Goal: Transaction & Acquisition: Purchase product/service

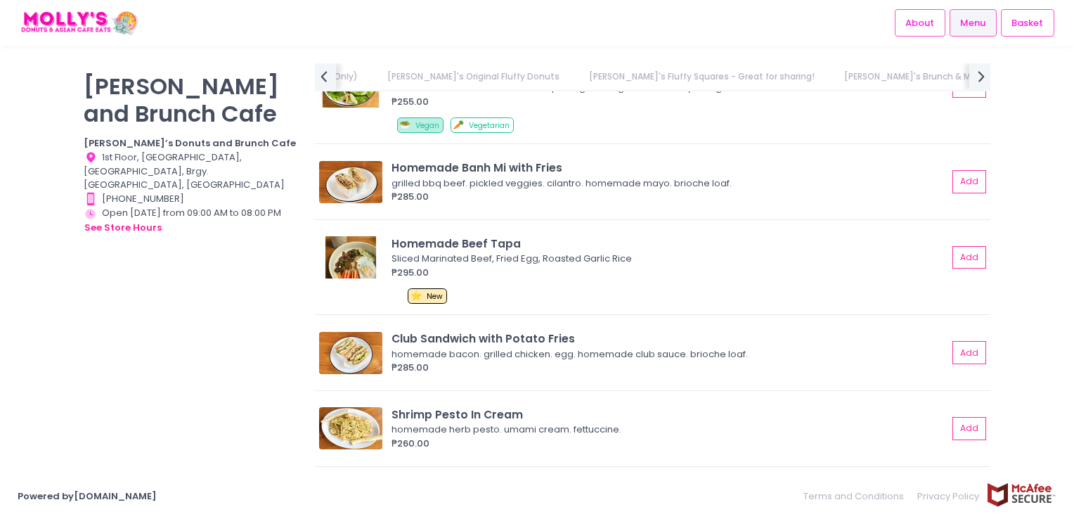
scroll to position [3444, 0]
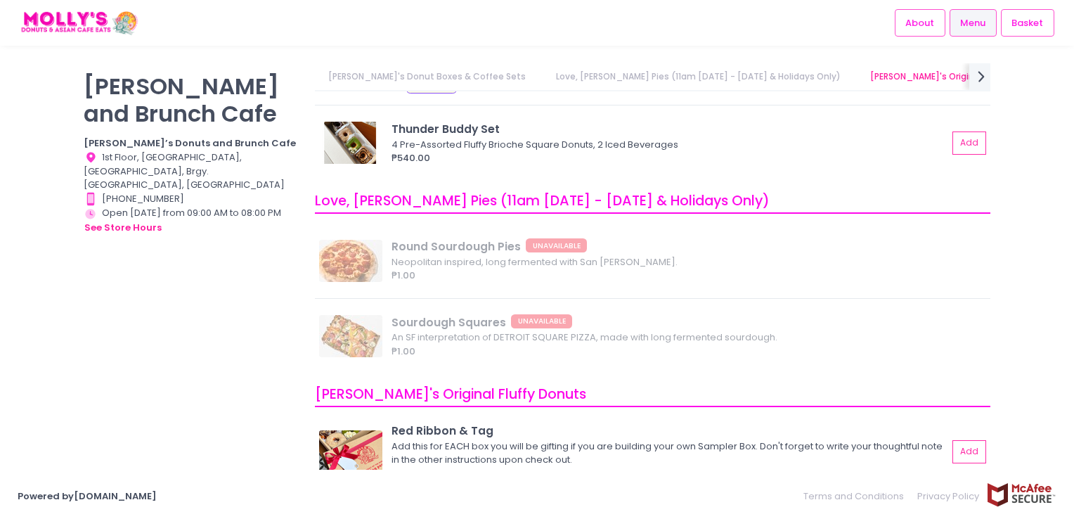
scroll to position [422, 0]
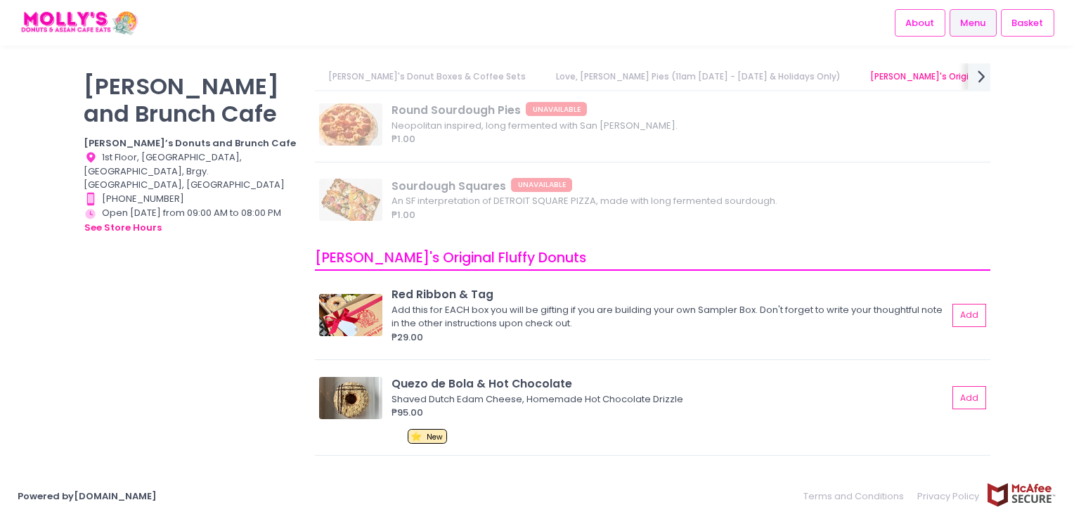
click at [975, 67] on icon "next Created with Sketch." at bounding box center [981, 76] width 20 height 20
click at [481, 79] on link "[PERSON_NAME]'s Brunch & Mains" at bounding box center [567, 76] width 172 height 27
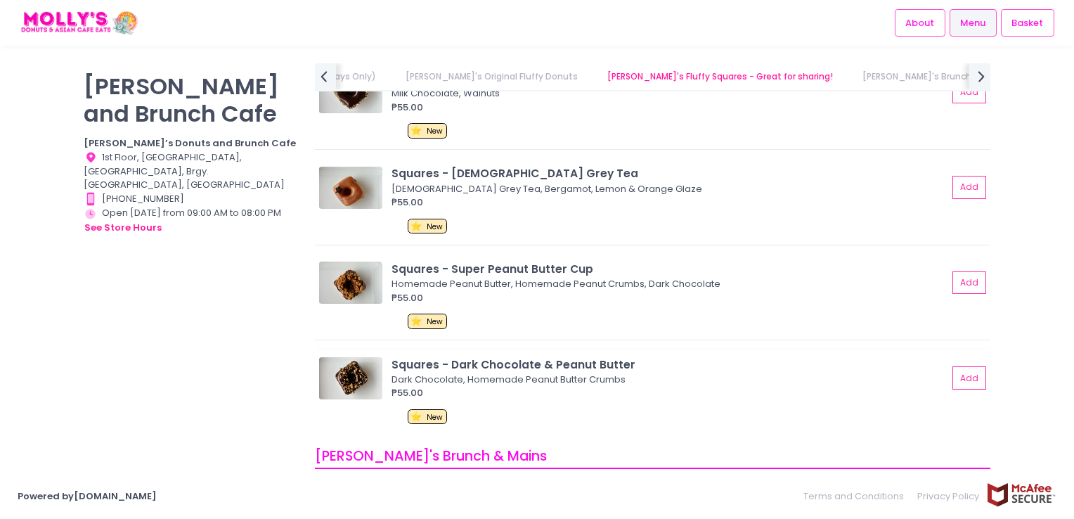
scroll to position [2596, 0]
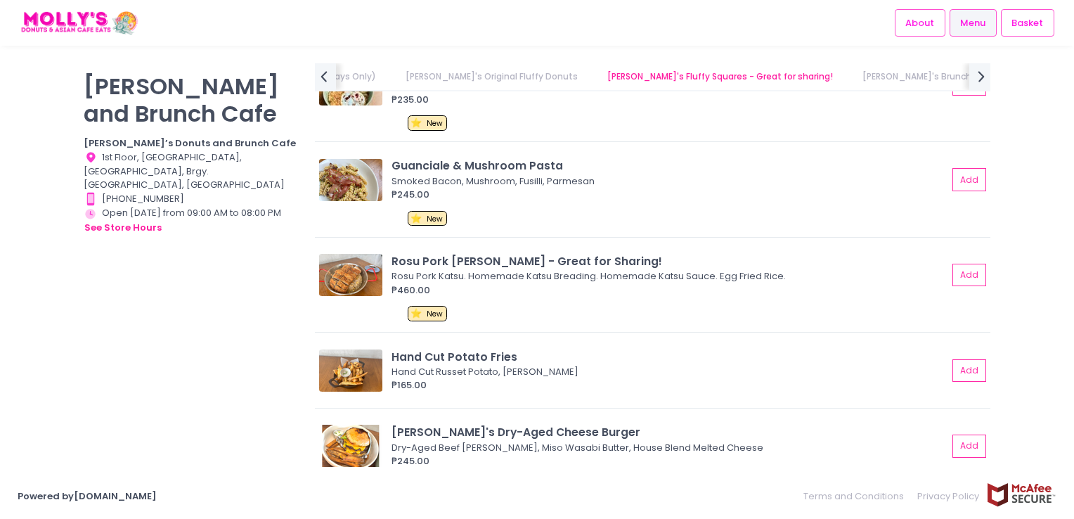
click at [242, 259] on div "[PERSON_NAME] and Brunch Cafe [PERSON_NAME]’s Donuts and Brunch Cafe Location C…" at bounding box center [190, 252] width 231 height 378
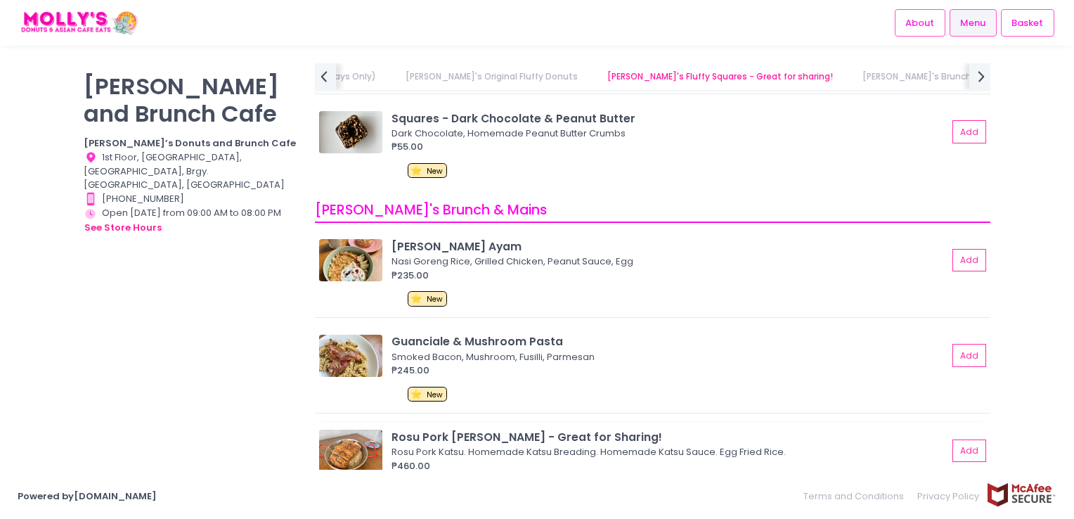
scroll to position [2315, 0]
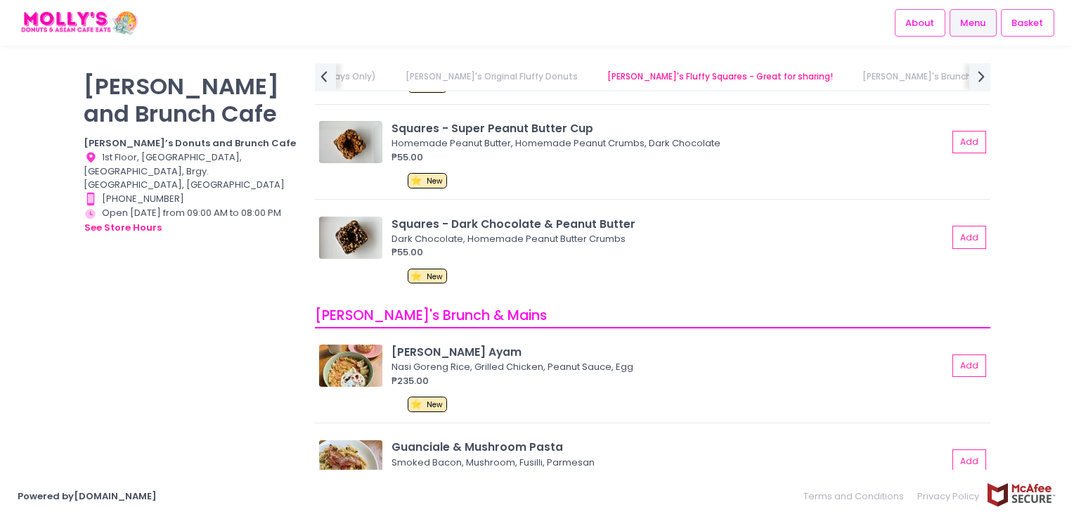
click at [428, 72] on link "[PERSON_NAME]'s Original Fluffy Donuts" at bounding box center [491, 76] width 200 height 27
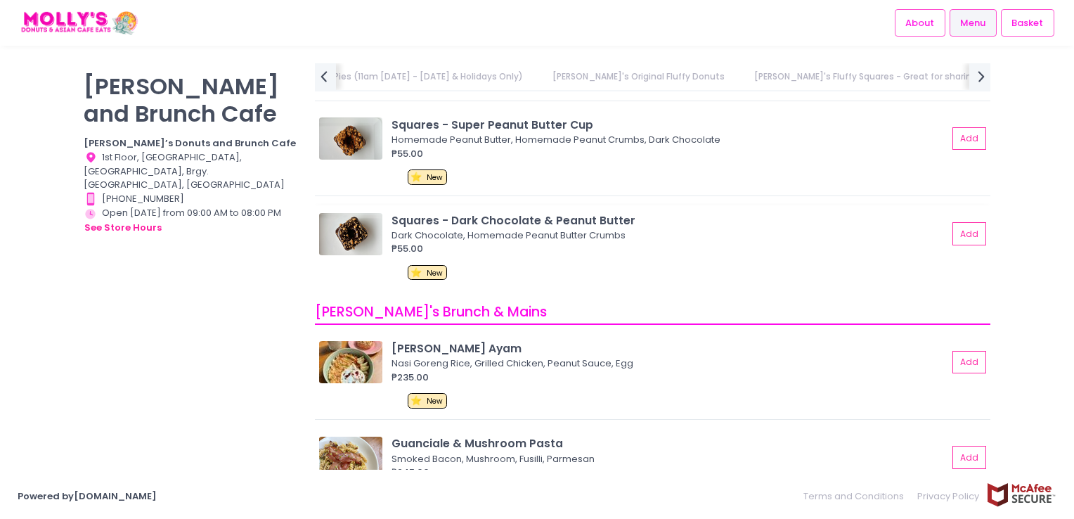
scroll to position [2319, 0]
click at [110, 389] on div "[PERSON_NAME] and Brunch Cafe [PERSON_NAME]’s Donuts and Brunch Cafe Location C…" at bounding box center [190, 252] width 231 height 378
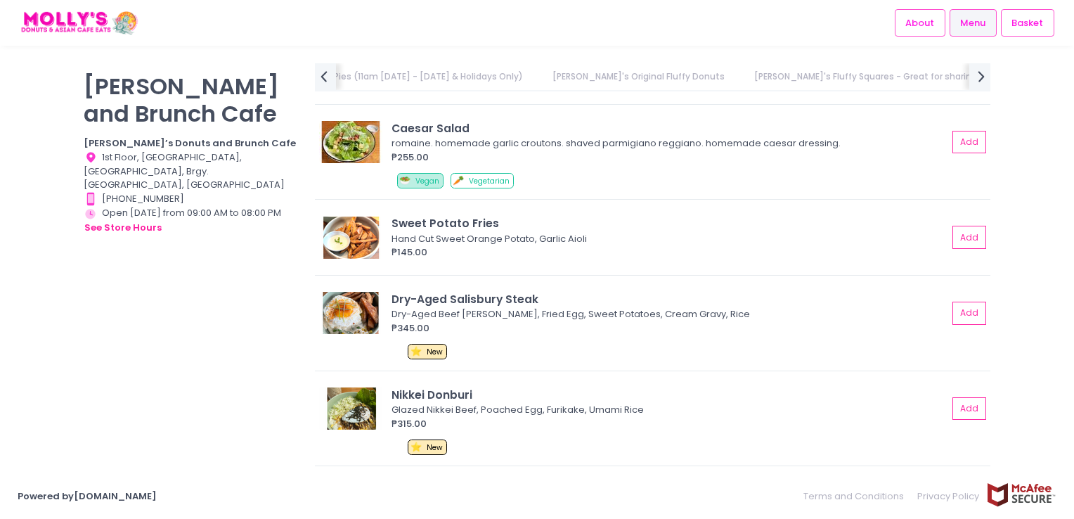
scroll to position [3303, 0]
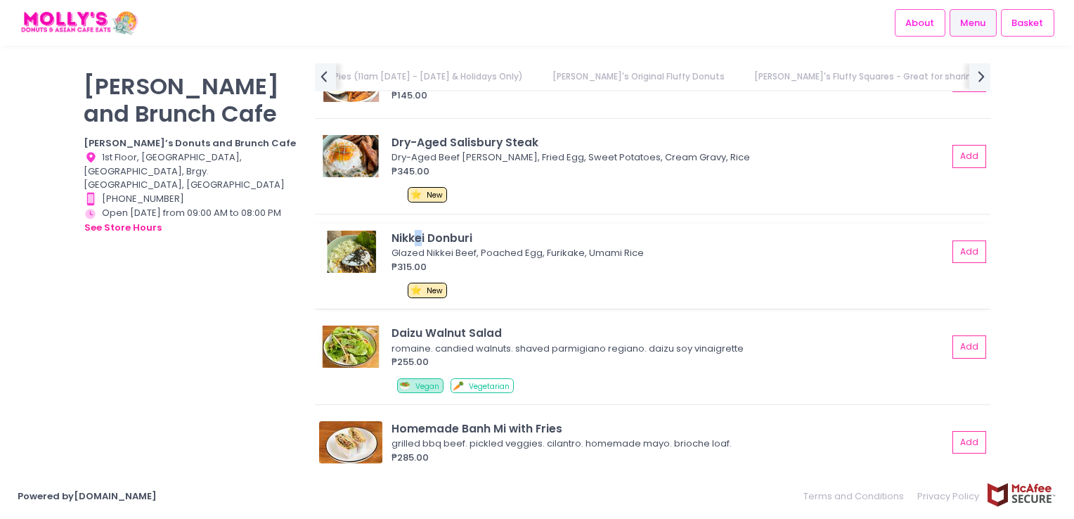
drag, startPoint x: 442, startPoint y: 225, endPoint x: 420, endPoint y: 223, distance: 22.6
click at [420, 224] on div "Nikkei Donburi Glazed Nikkei Beef, Poached Egg, Furikake, Umami Rice ₱315.00 Ad…" at bounding box center [652, 267] width 675 height 86
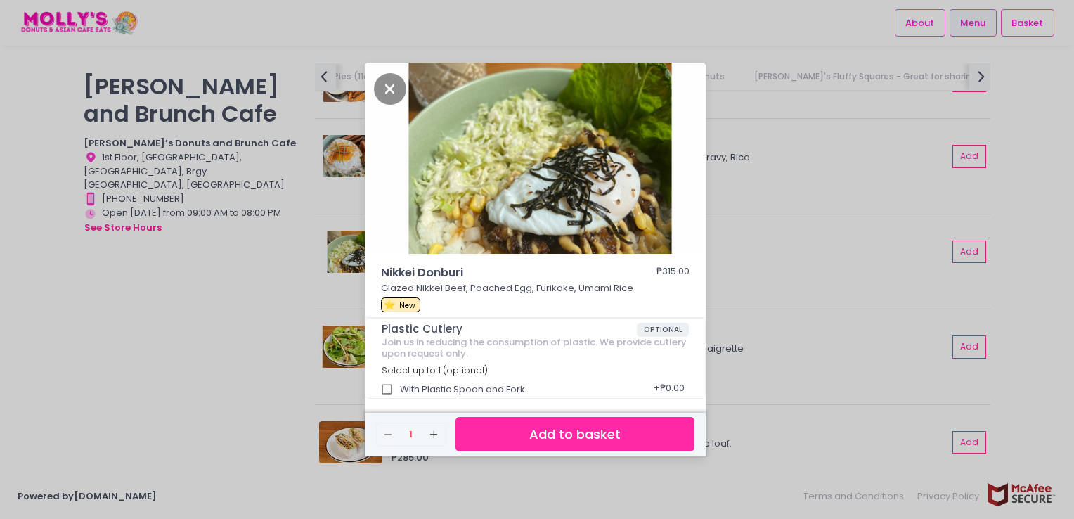
click at [232, 326] on div "Nikkei Donburi ₱315.00 Glazed Nikkei Beef, Poached Egg, Furikake, Umami Rice ⭐ …" at bounding box center [537, 259] width 1074 height 519
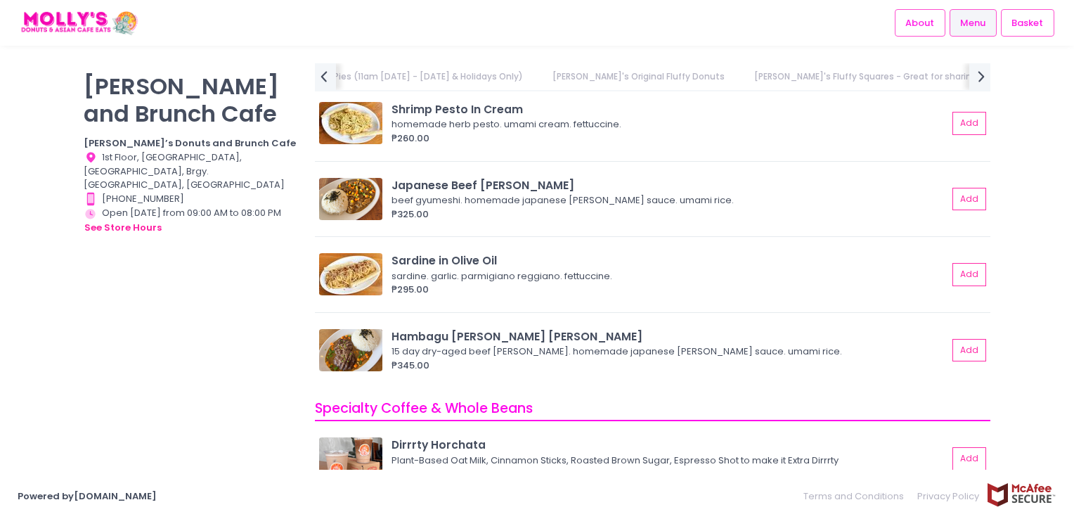
scroll to position [0, 501]
click at [397, 257] on div "Sardine in Olive Oil" at bounding box center [669, 260] width 556 height 16
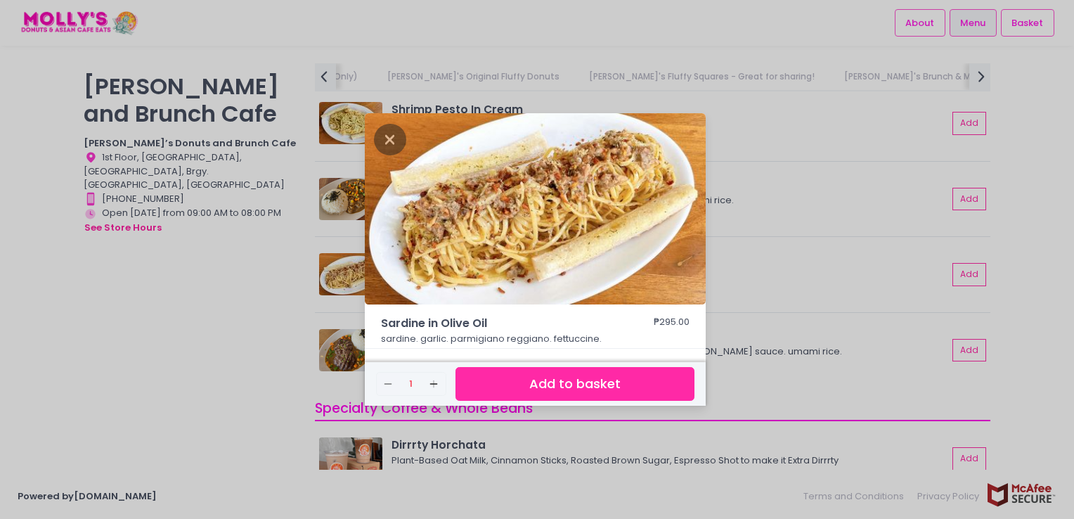
click at [230, 317] on div "Sardine in Olive Oil ₱295.00 sardine. garlic. parmigiano reggiano. fettuccine. …" at bounding box center [537, 259] width 1074 height 519
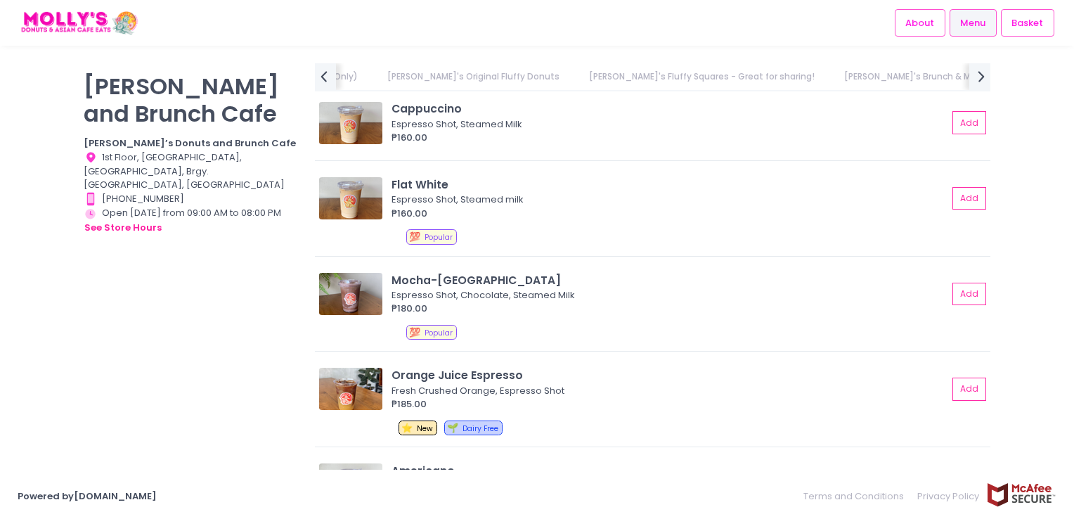
scroll to position [4568, 0]
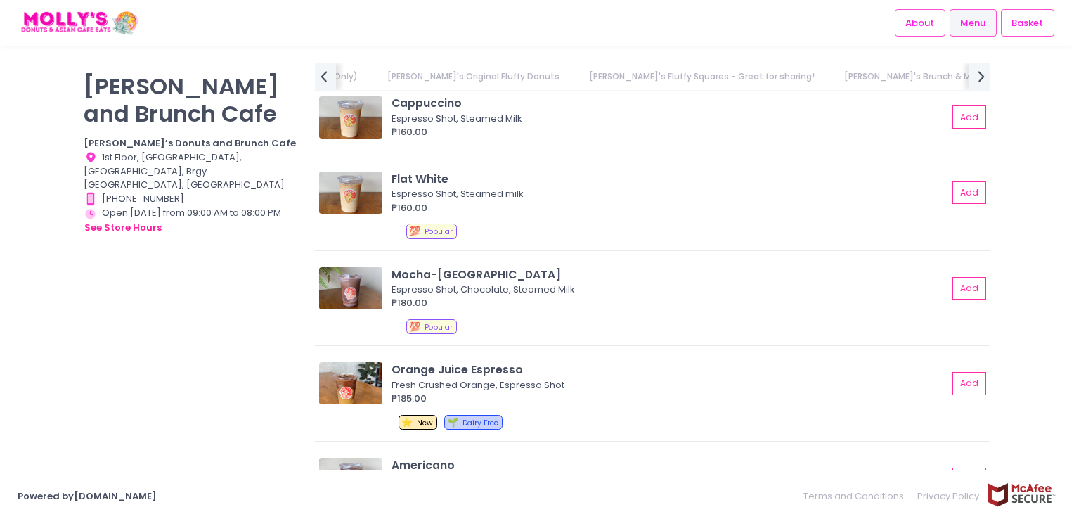
click at [117, 298] on div "[PERSON_NAME] and Brunch Cafe [PERSON_NAME]’s Donuts and Brunch Cafe Location C…" at bounding box center [190, 252] width 231 height 378
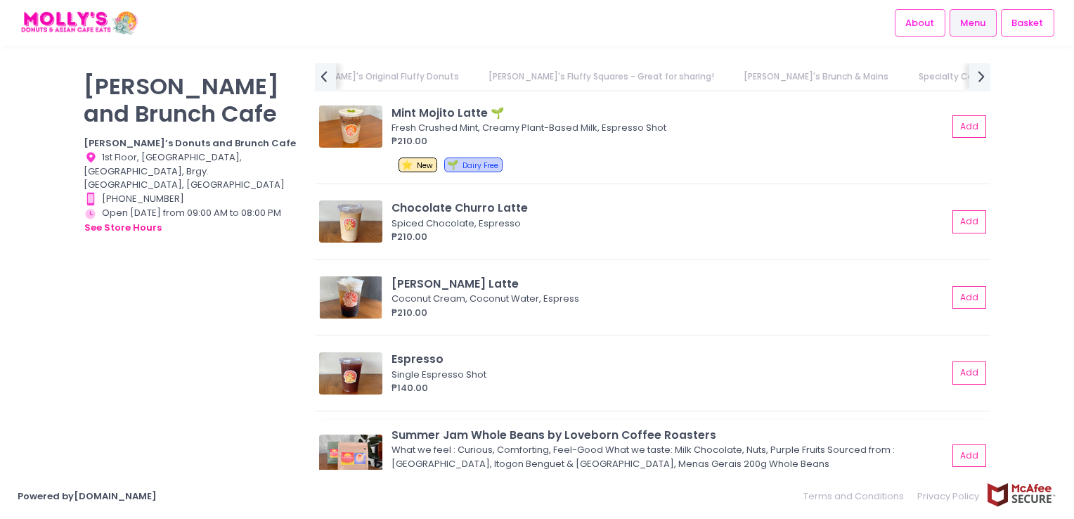
scroll to position [4990, 0]
click at [464, 278] on div "[PERSON_NAME] Latte" at bounding box center [669, 284] width 556 height 16
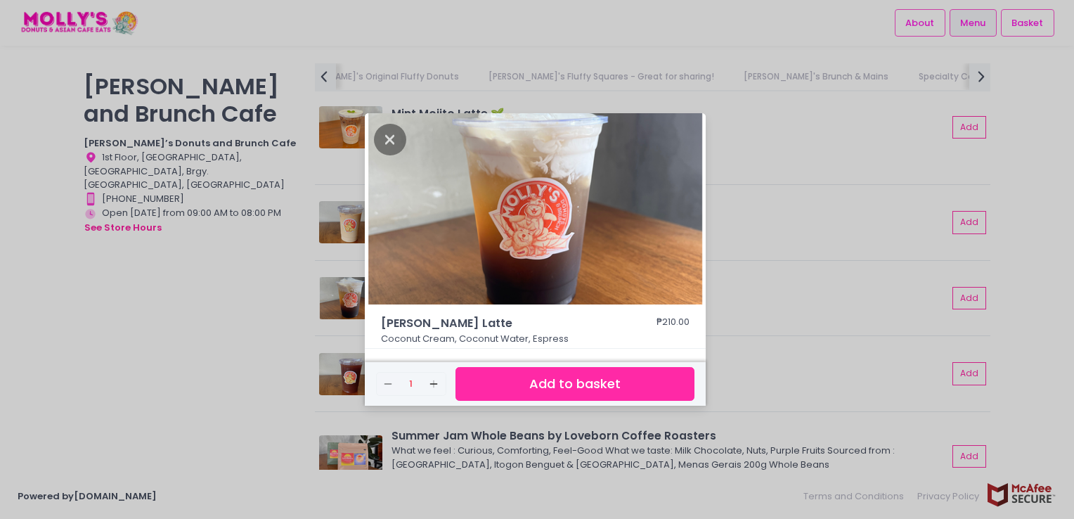
click at [84, 330] on div "Coco Loco Latte ₱210.00 Coconut Cream, Coconut Water, Espress Remove Created wi…" at bounding box center [537, 259] width 1074 height 519
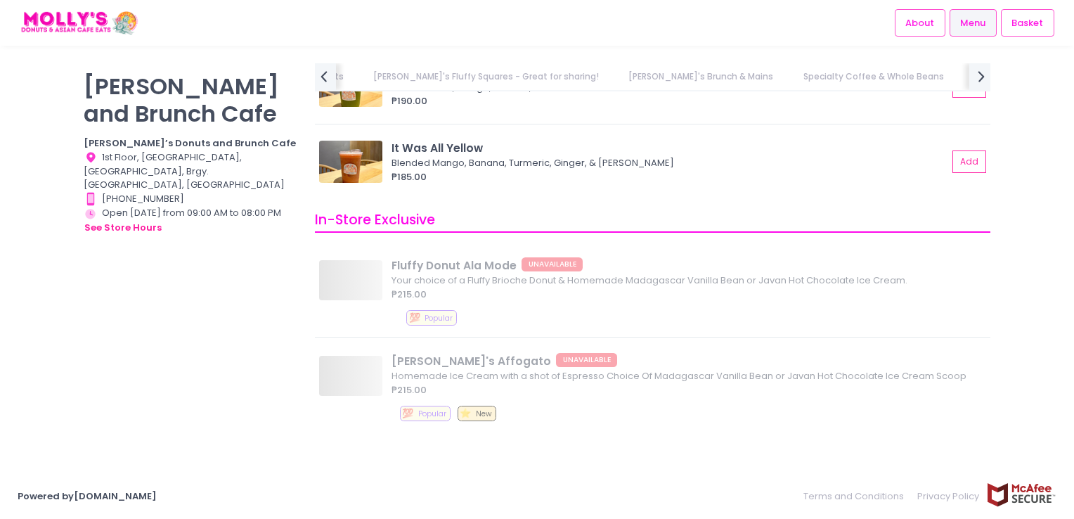
scroll to position [0, 1044]
